Goal: Information Seeking & Learning: Learn about a topic

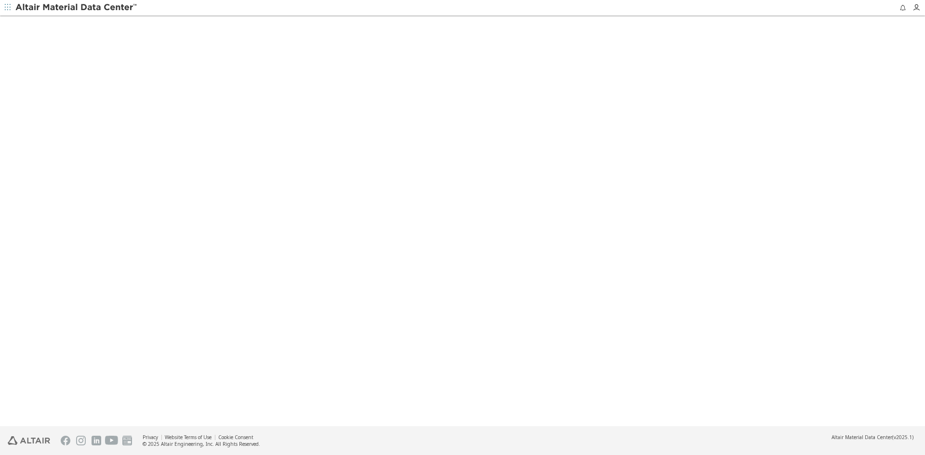
click at [5, 9] on icon "button" at bounding box center [8, 7] width 6 height 6
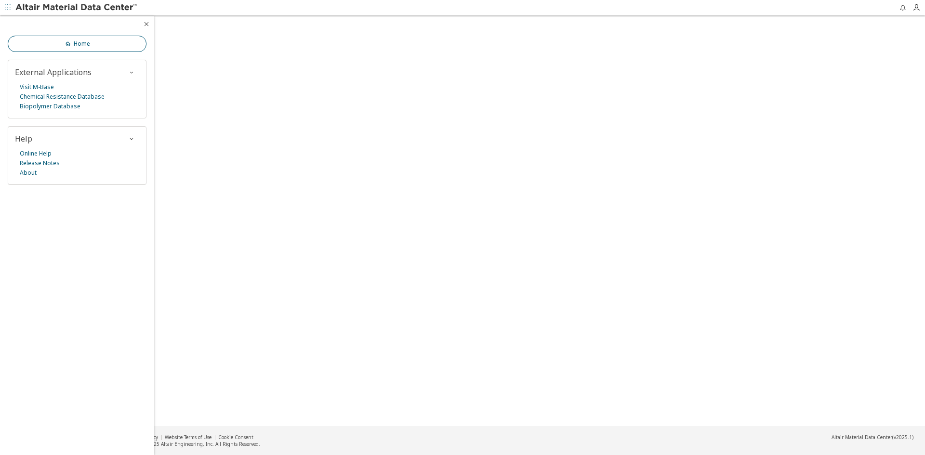
click at [46, 46] on link "Home" at bounding box center [77, 44] width 139 height 16
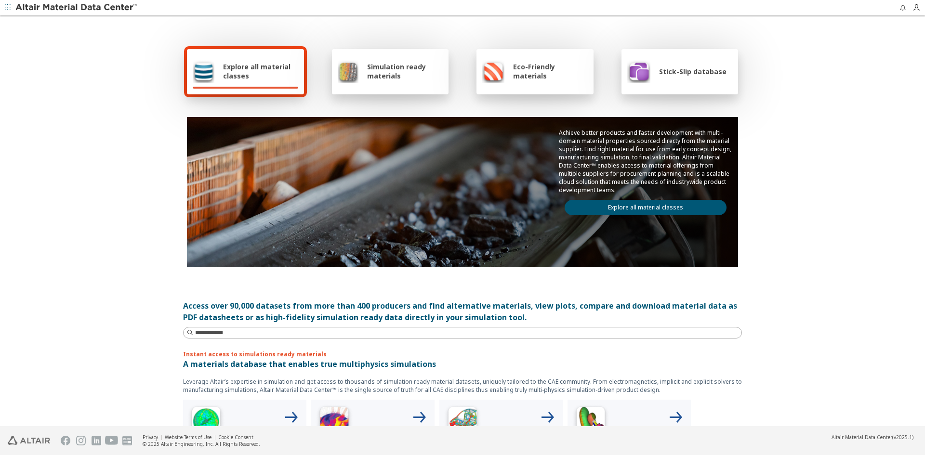
click at [638, 210] on link "Explore all material classes" at bounding box center [645, 207] width 162 height 15
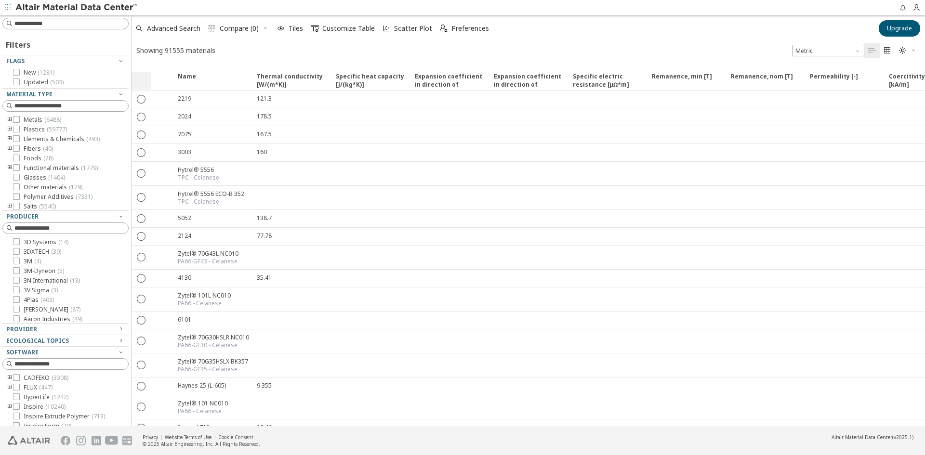
drag, startPoint x: 60, startPoint y: 77, endPoint x: 131, endPoint y: 80, distance: 71.4
click at [131, 80] on div "Filters Flags New ( 1281 ) Updated ( 503 ) Material Type Metals ( 6488 ) Plasti…" at bounding box center [462, 220] width 925 height 411
click at [18, 118] on icon at bounding box center [16, 119] width 7 height 7
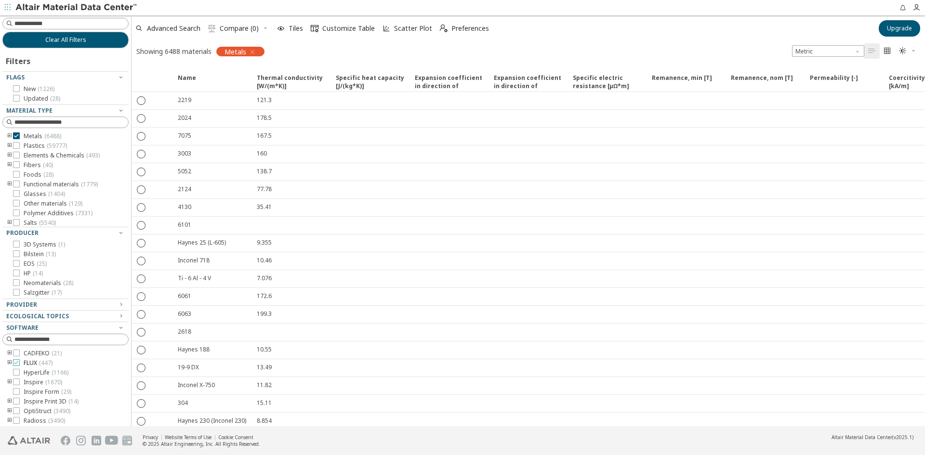
click at [18, 362] on icon at bounding box center [16, 362] width 7 height 7
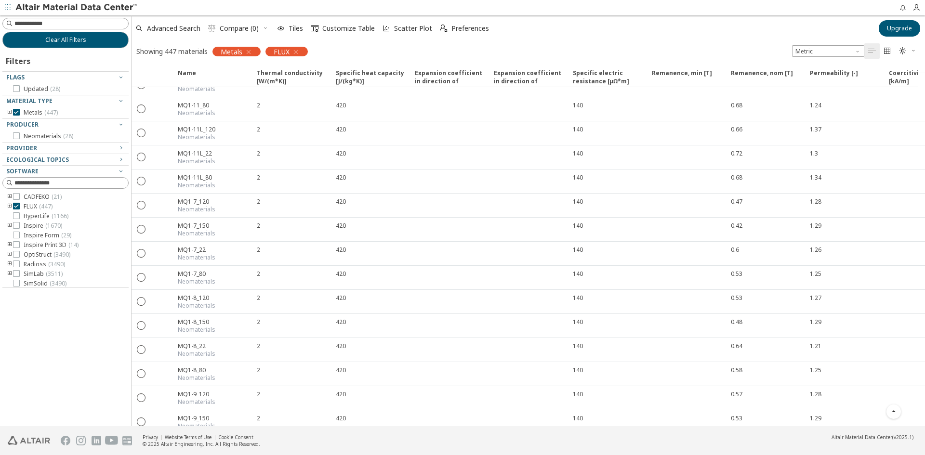
scroll to position [5958, 0]
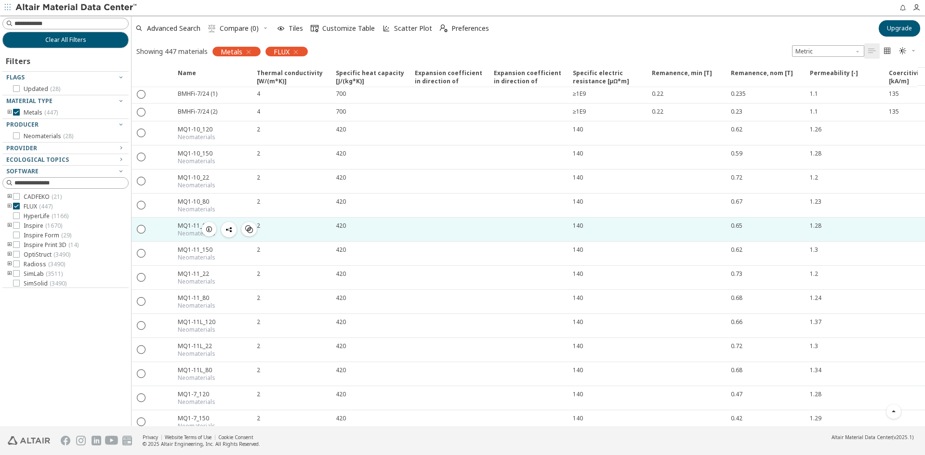
click at [167, 225] on div at bounding box center [161, 230] width 21 height 24
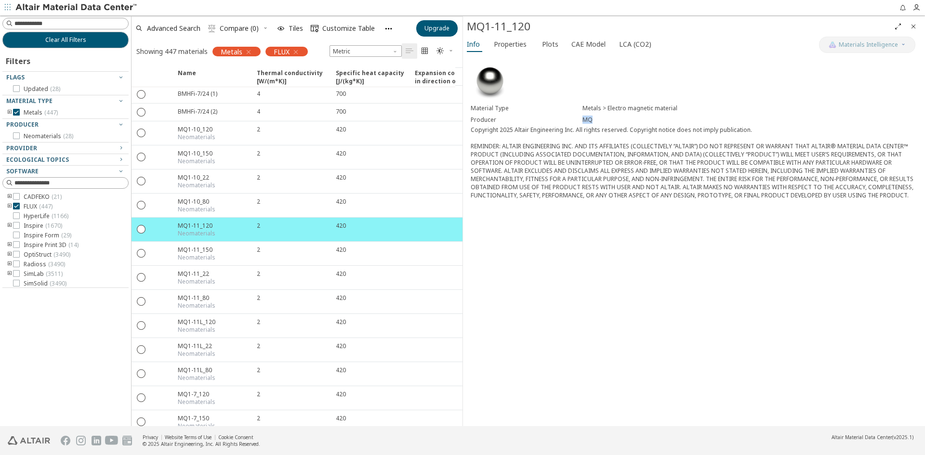
drag, startPoint x: 584, startPoint y: 118, endPoint x: 597, endPoint y: 118, distance: 13.0
click at [597, 118] on div "MQ" at bounding box center [749, 120] width 335 height 8
copy div "MQ"
click at [468, 45] on span "Info" at bounding box center [473, 44] width 13 height 15
click at [506, 50] on span "Properties" at bounding box center [510, 44] width 33 height 15
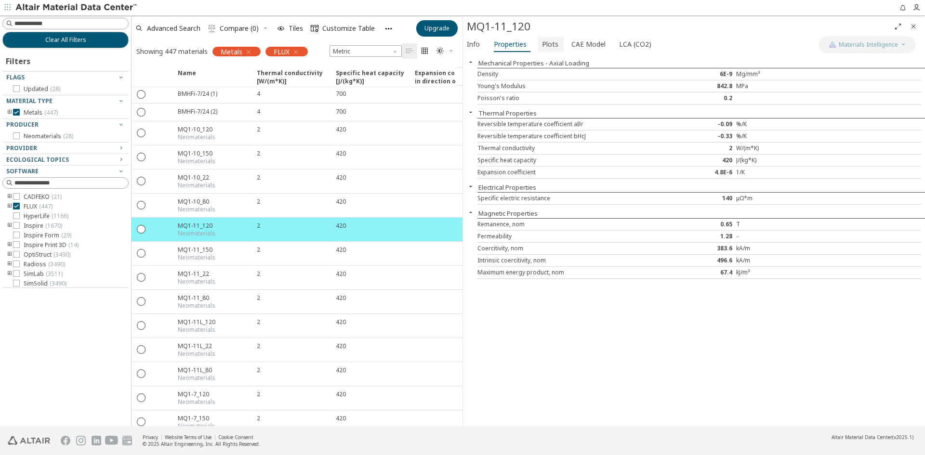
click at [542, 46] on span "Plots" at bounding box center [550, 44] width 16 height 15
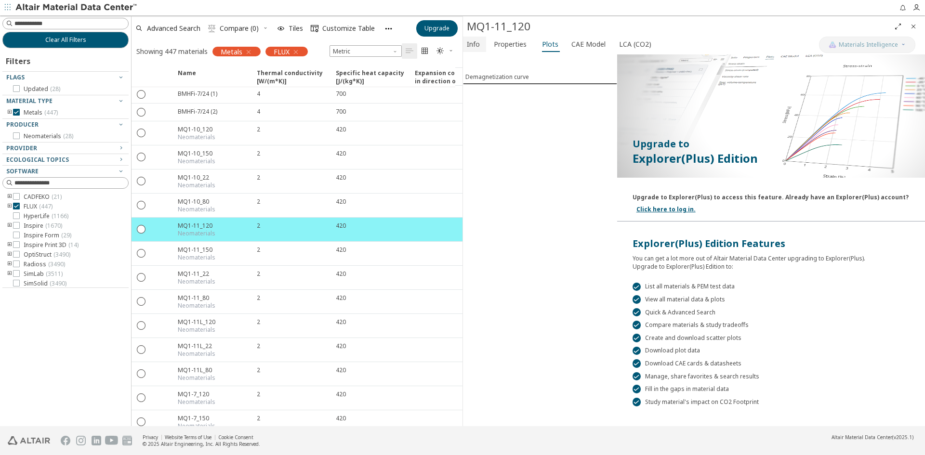
click at [479, 46] on span "Info" at bounding box center [473, 44] width 13 height 15
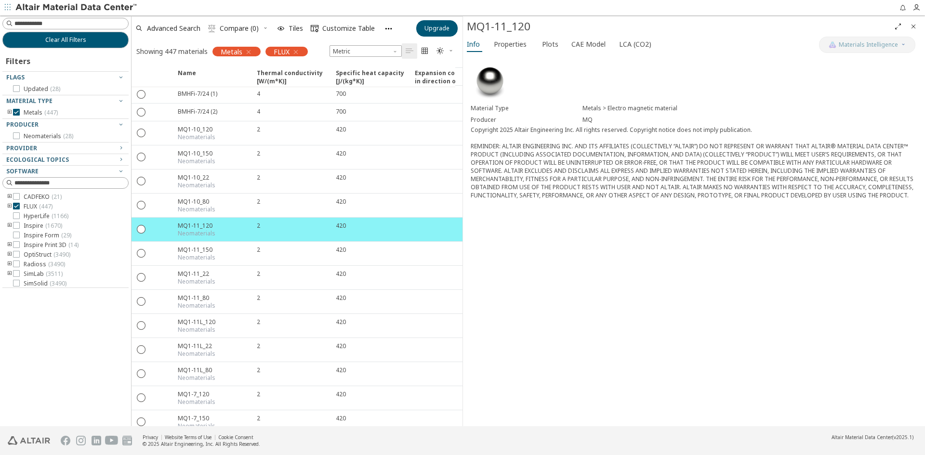
click at [482, 123] on div "Producer" at bounding box center [527, 120] width 112 height 8
click at [482, 120] on div "Producer" at bounding box center [527, 120] width 112 height 8
